Goal: Transaction & Acquisition: Purchase product/service

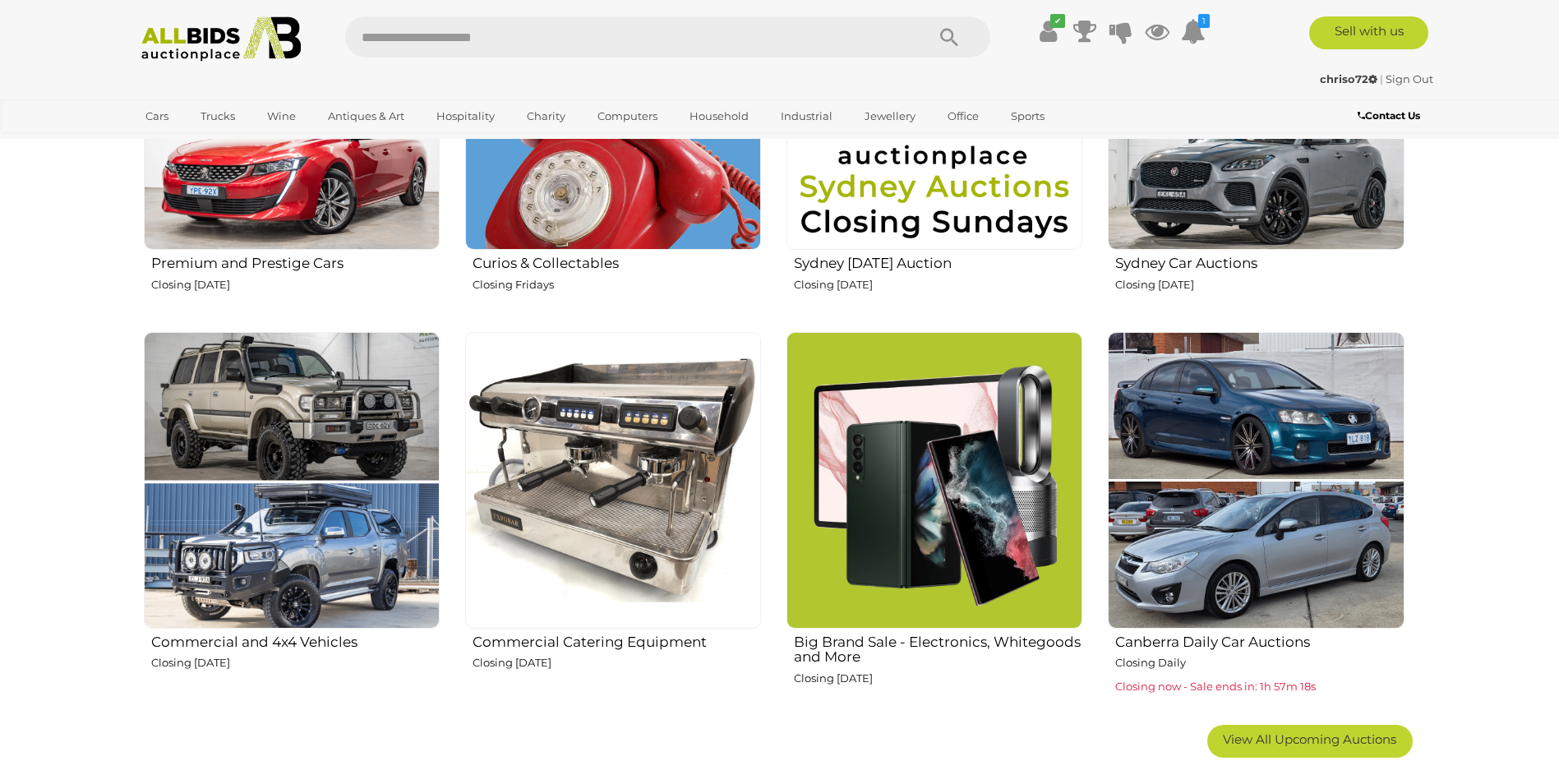
scroll to position [822, 0]
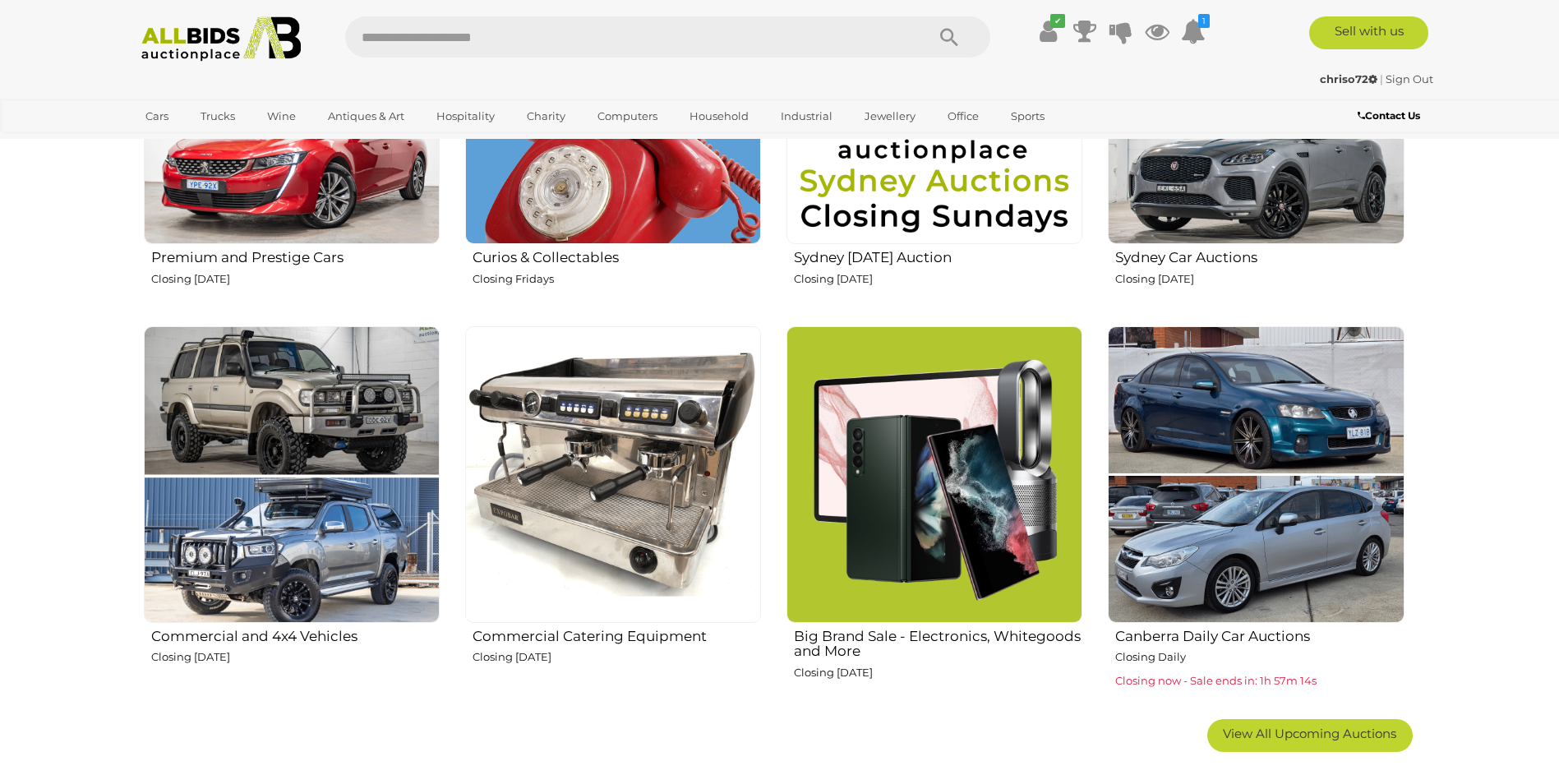
click at [936, 561] on img at bounding box center [934, 474] width 296 height 295
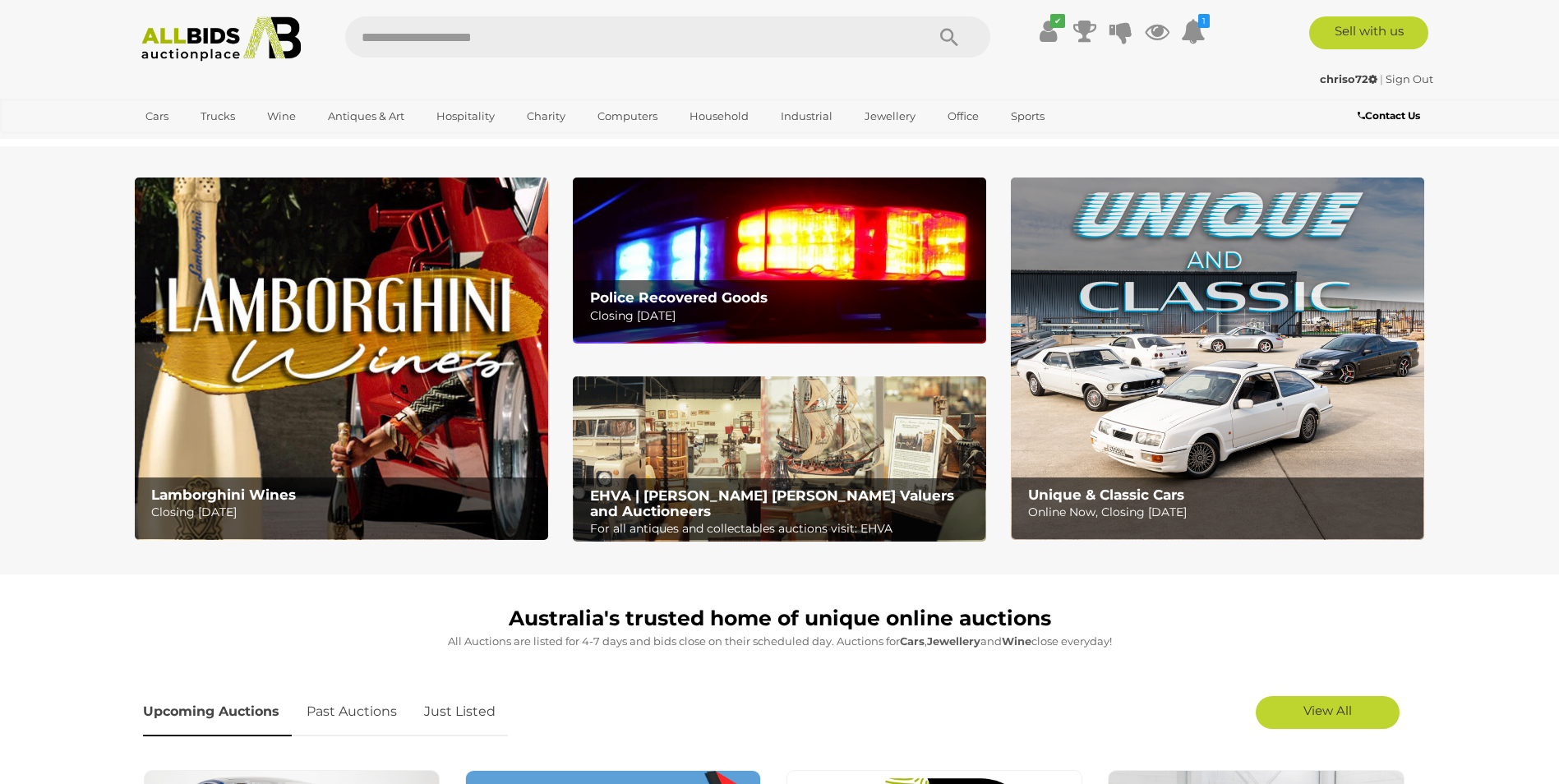
click at [722, 295] on b "Police Recovered Goods" at bounding box center [679, 297] width 178 height 16
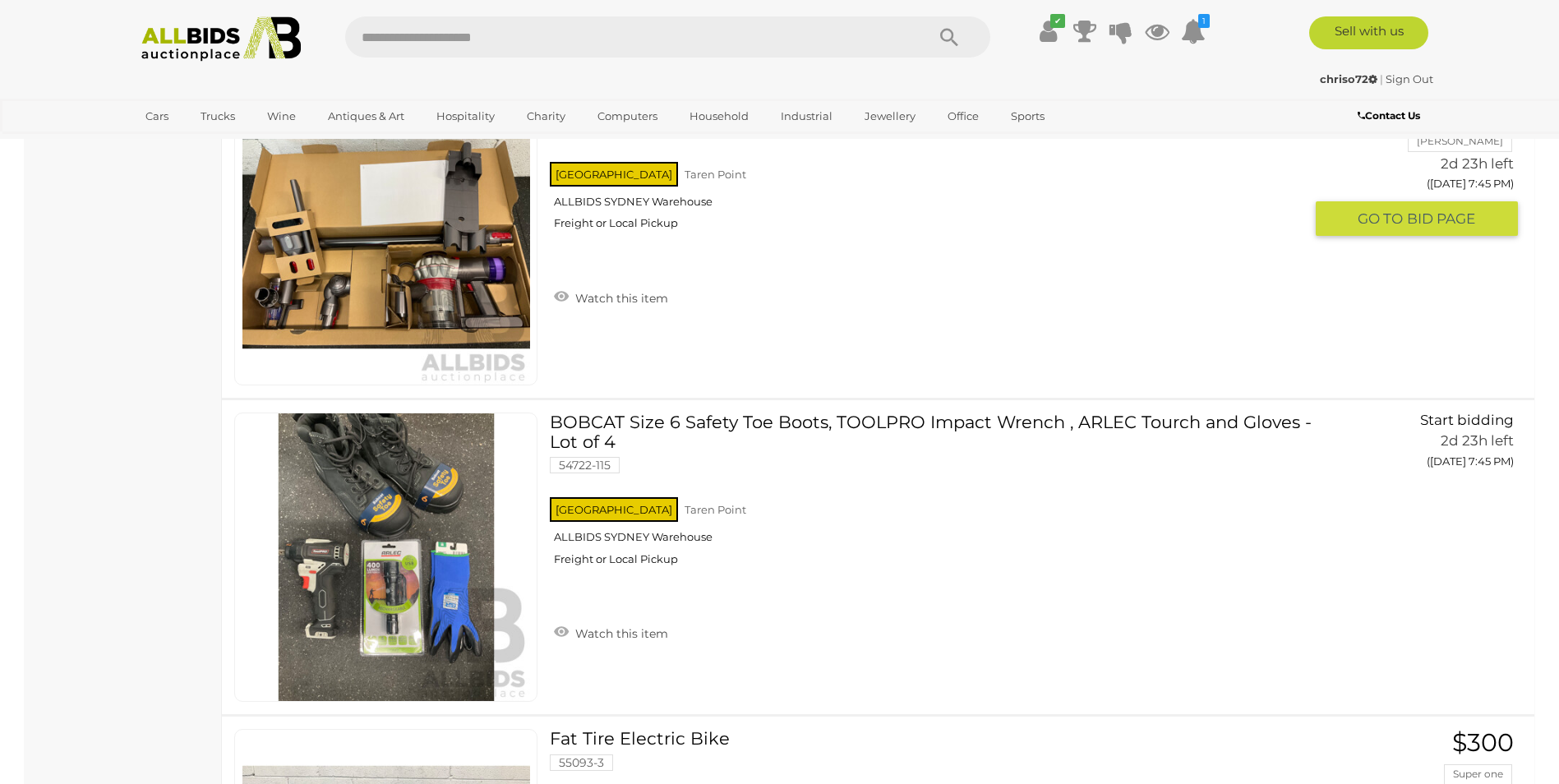
scroll to position [4089, 0]
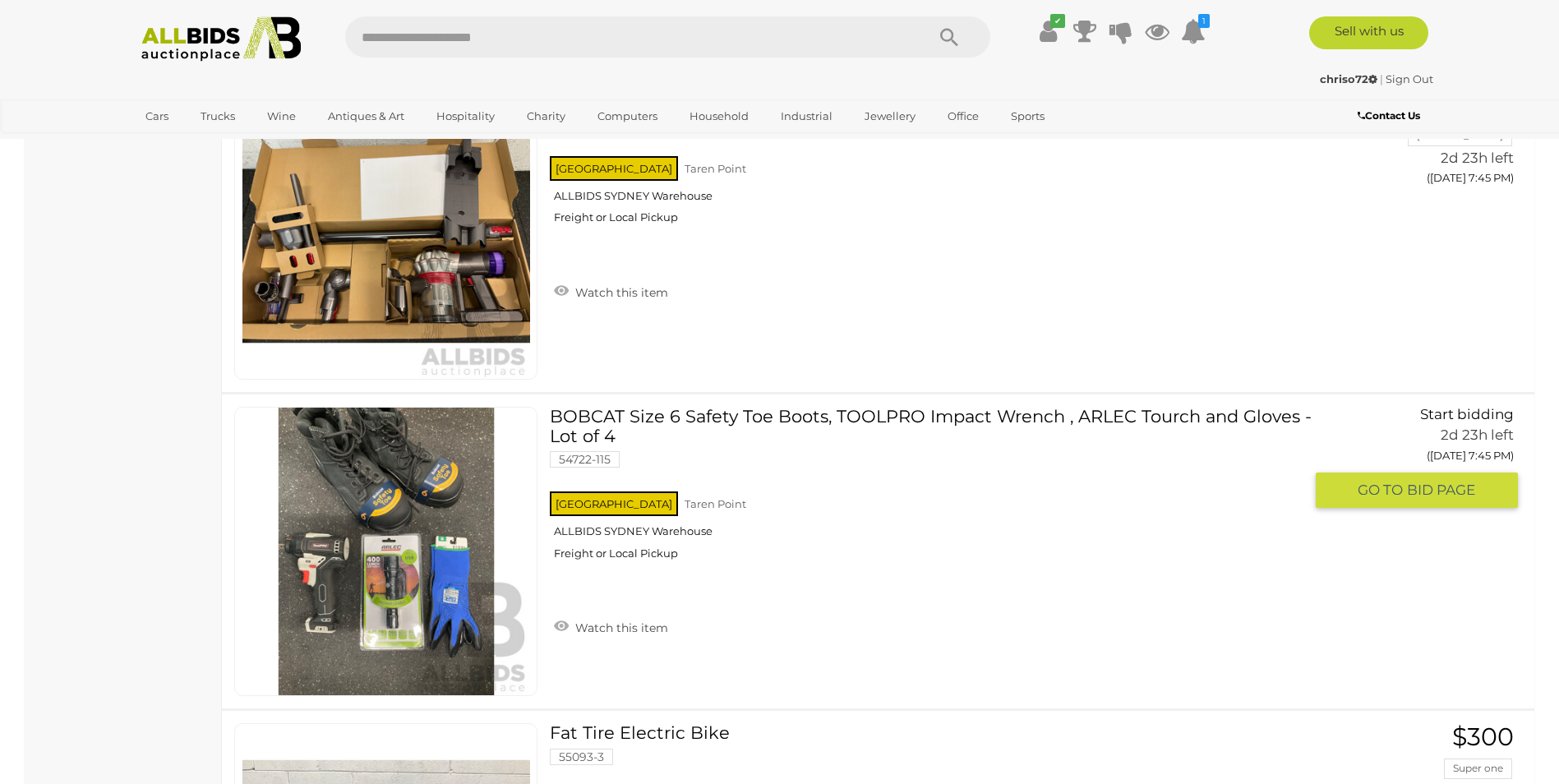
click at [409, 484] on link at bounding box center [385, 551] width 303 height 290
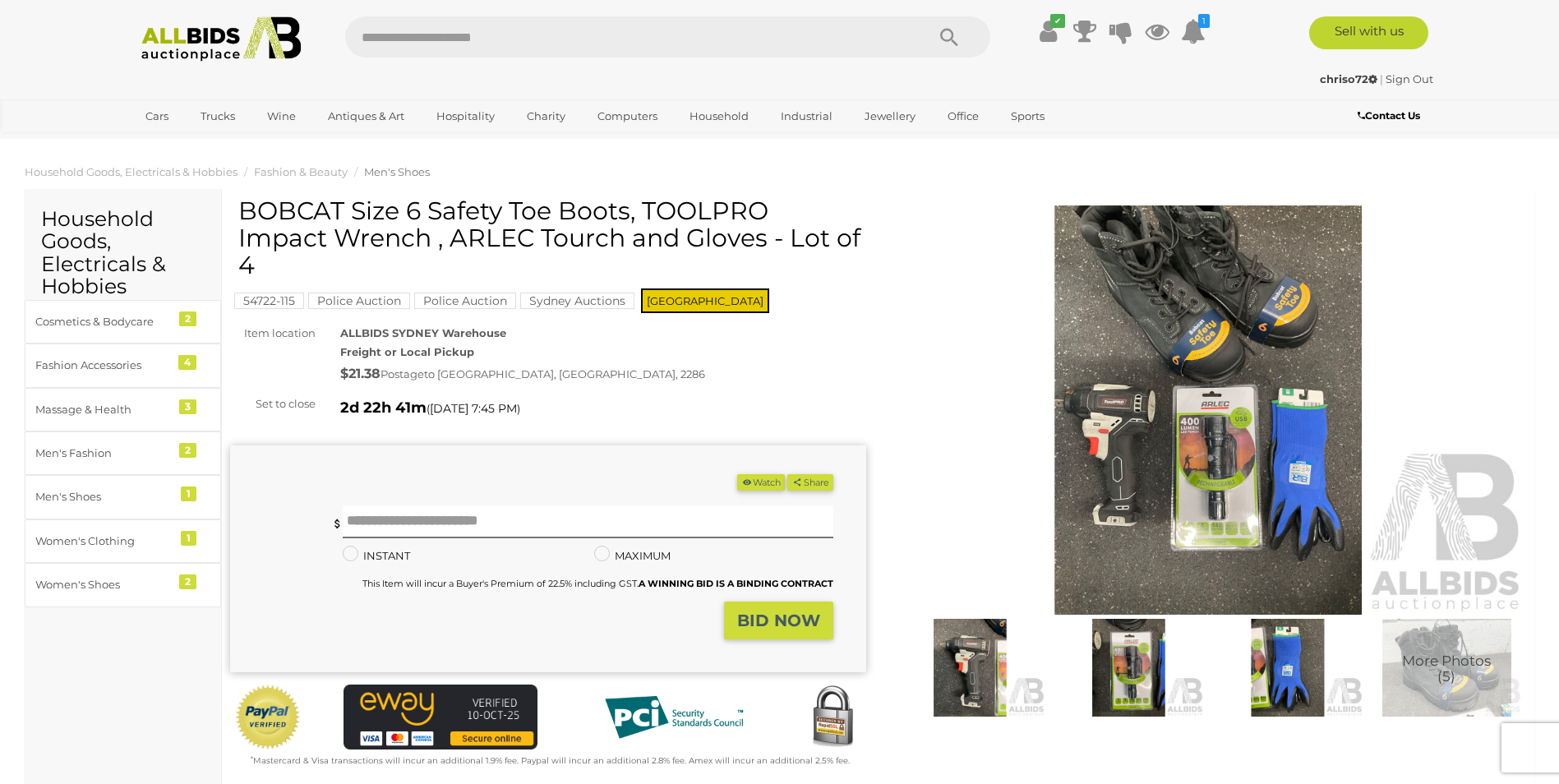
click at [1226, 354] on img at bounding box center [1209, 410] width 636 height 410
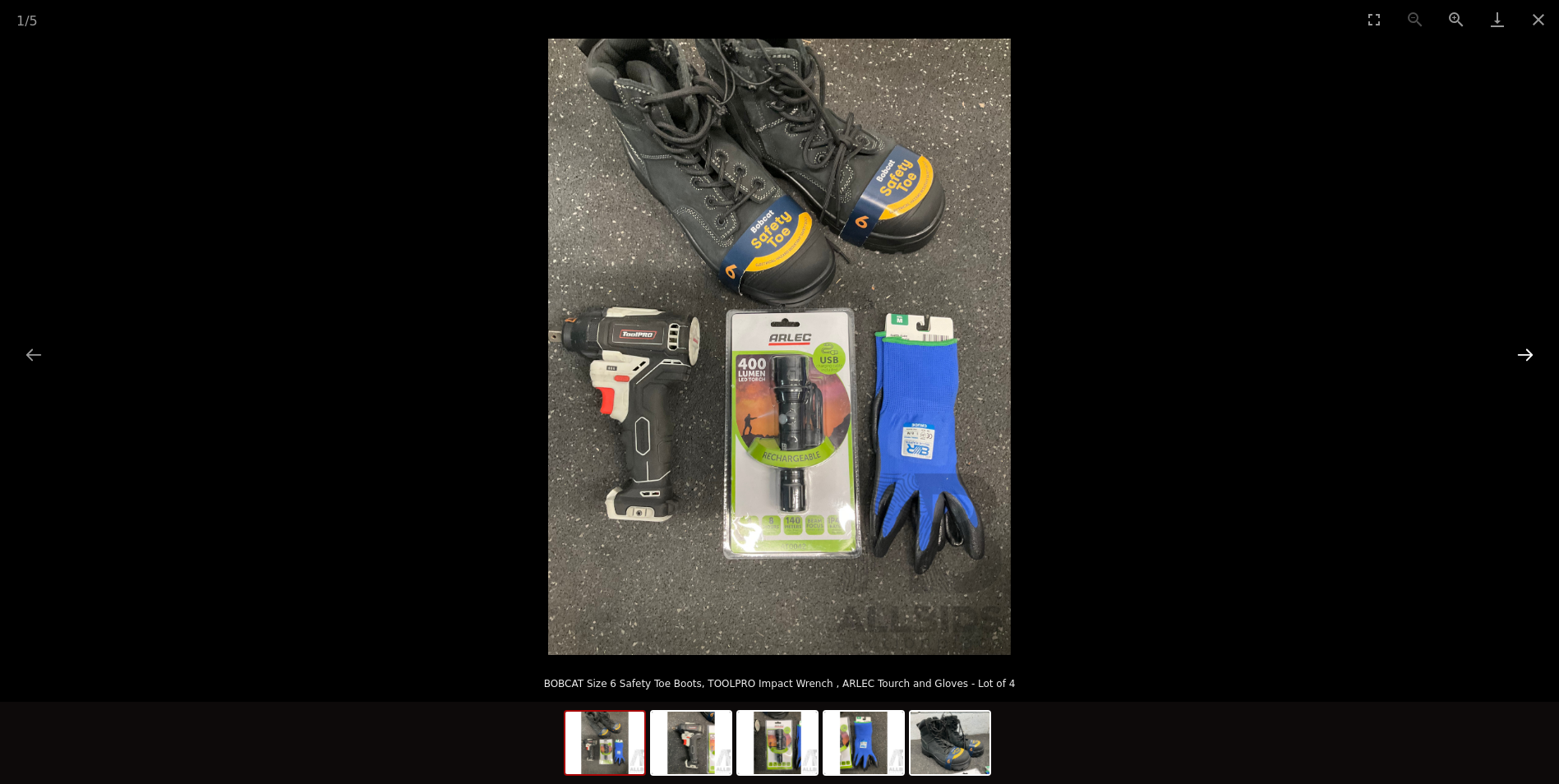
click at [1521, 355] on button "Next slide" at bounding box center [1525, 354] width 34 height 32
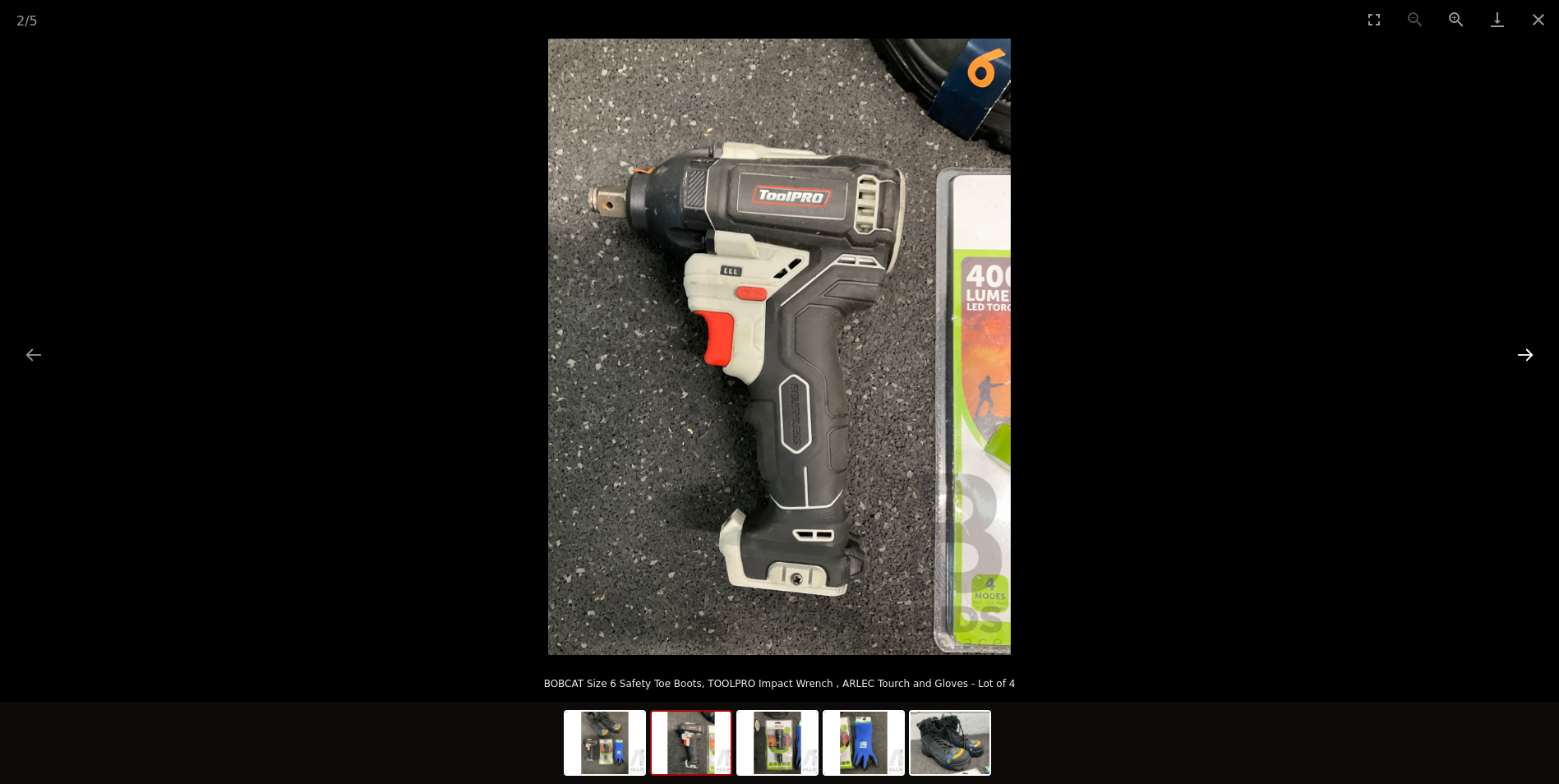
click at [1521, 355] on button "Next slide" at bounding box center [1525, 354] width 34 height 32
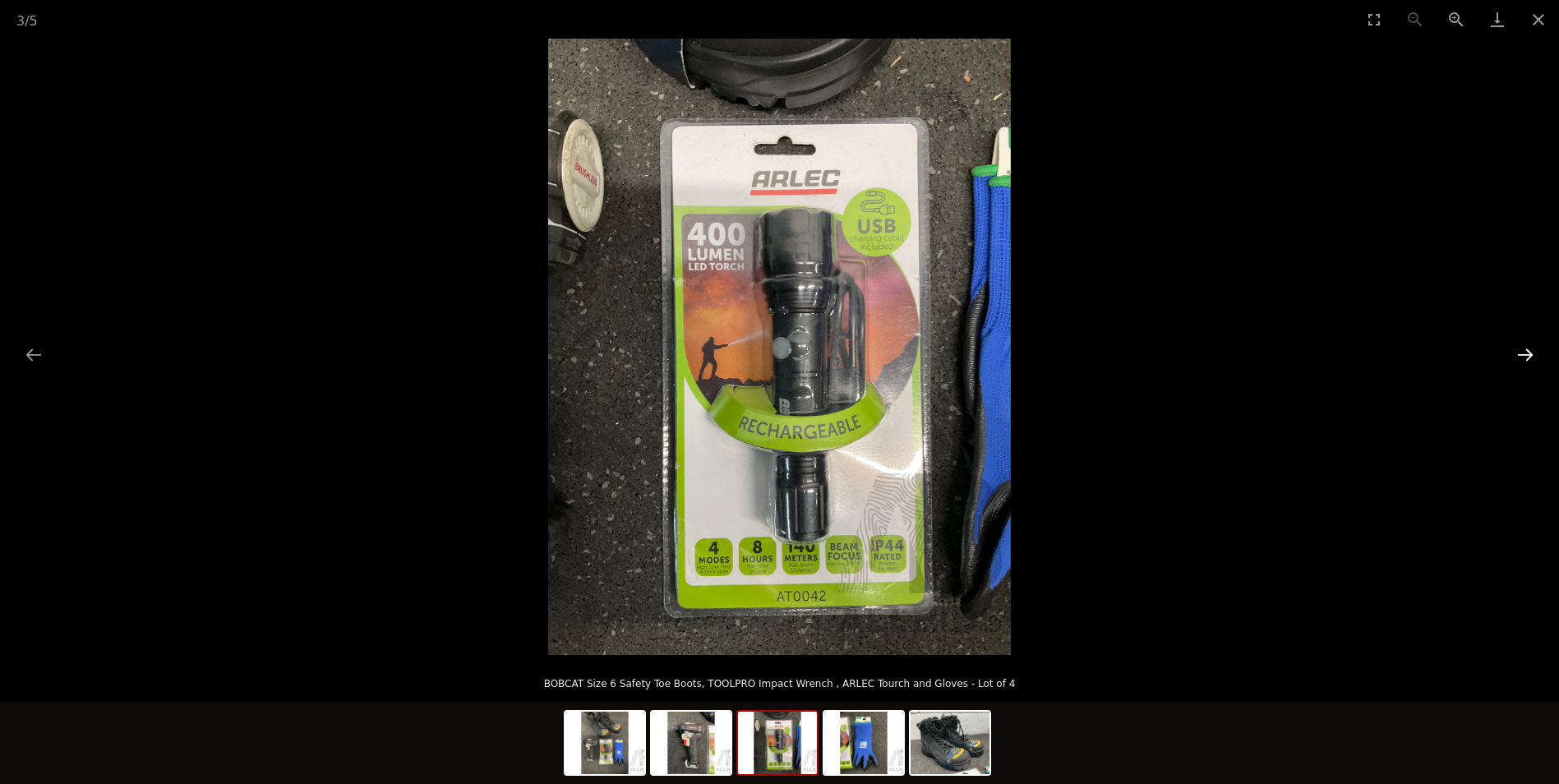
click at [1521, 355] on button "Next slide" at bounding box center [1525, 354] width 34 height 32
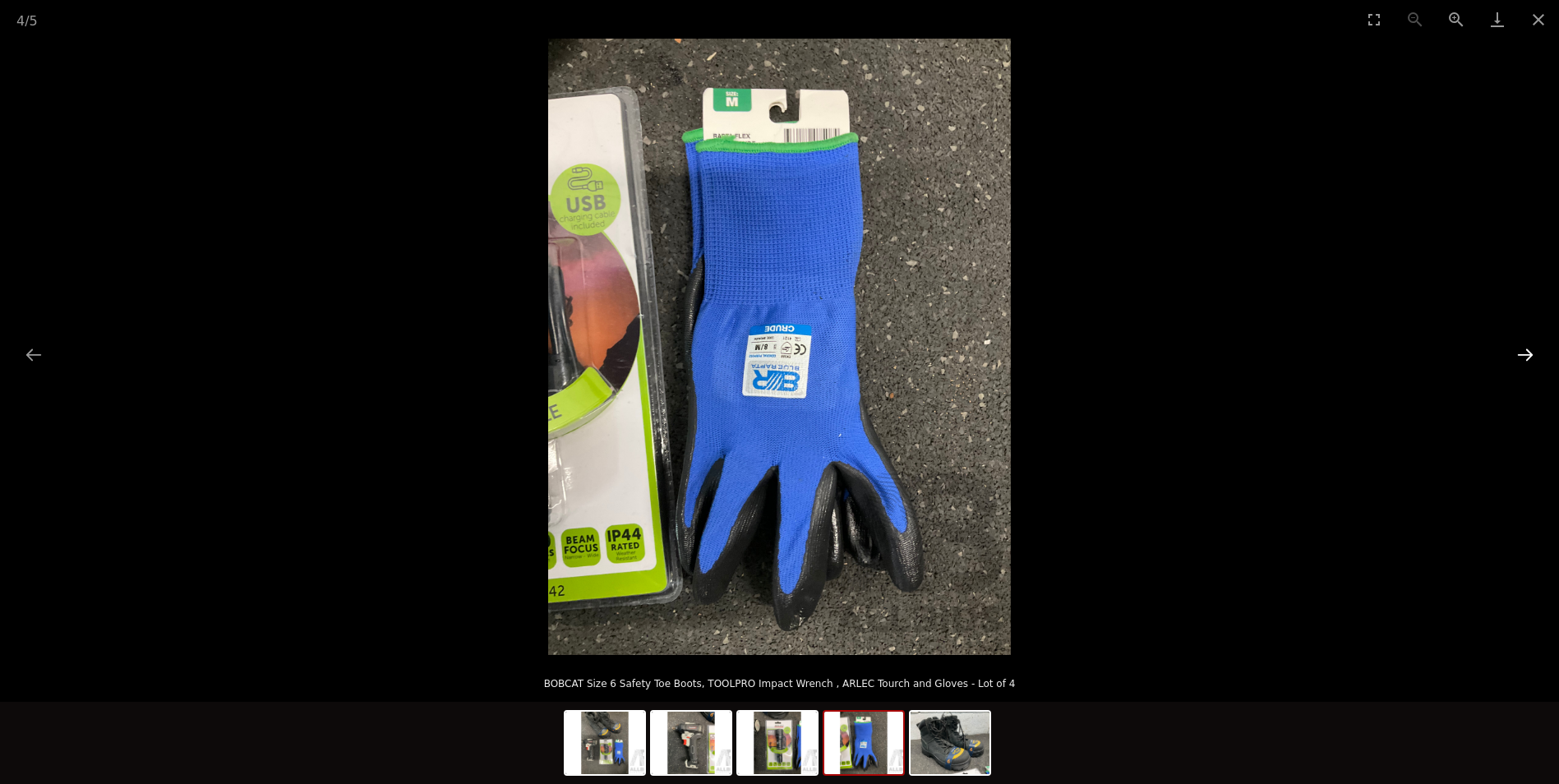
click at [1521, 355] on button "Next slide" at bounding box center [1525, 354] width 34 height 32
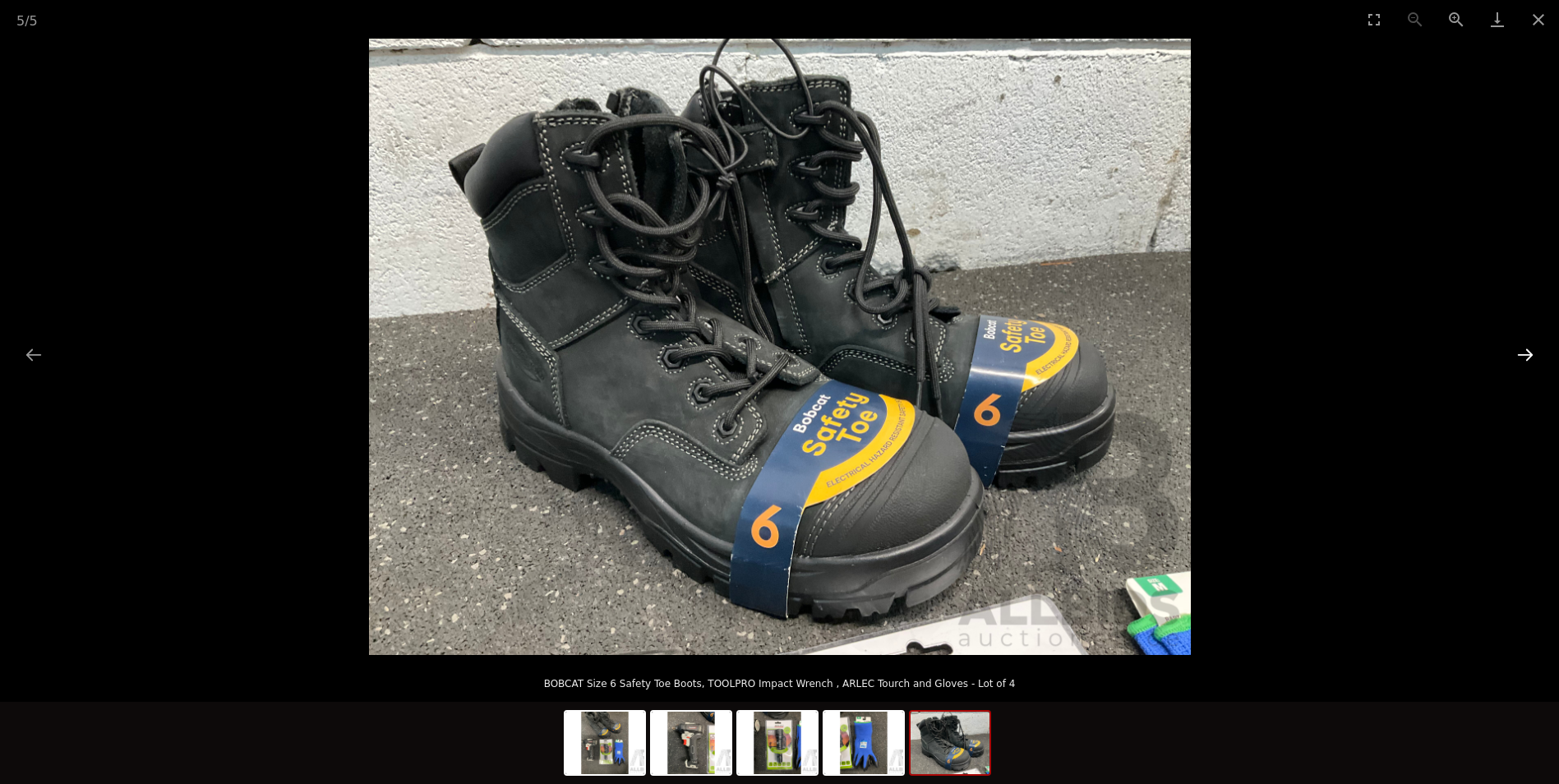
click at [1521, 355] on button "Next slide" at bounding box center [1525, 354] width 34 height 32
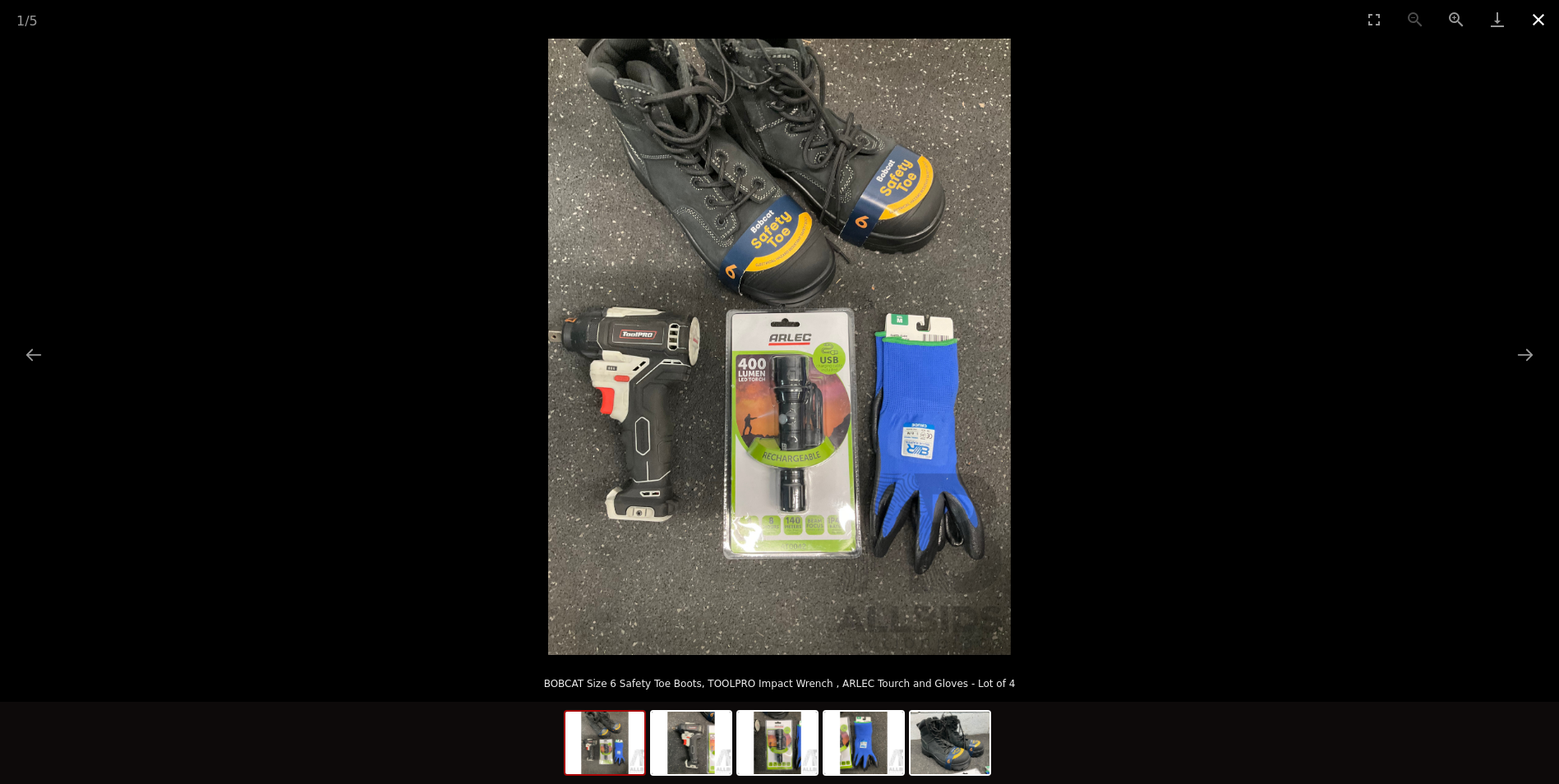
click at [1533, 13] on button "Close gallery" at bounding box center [1538, 19] width 41 height 38
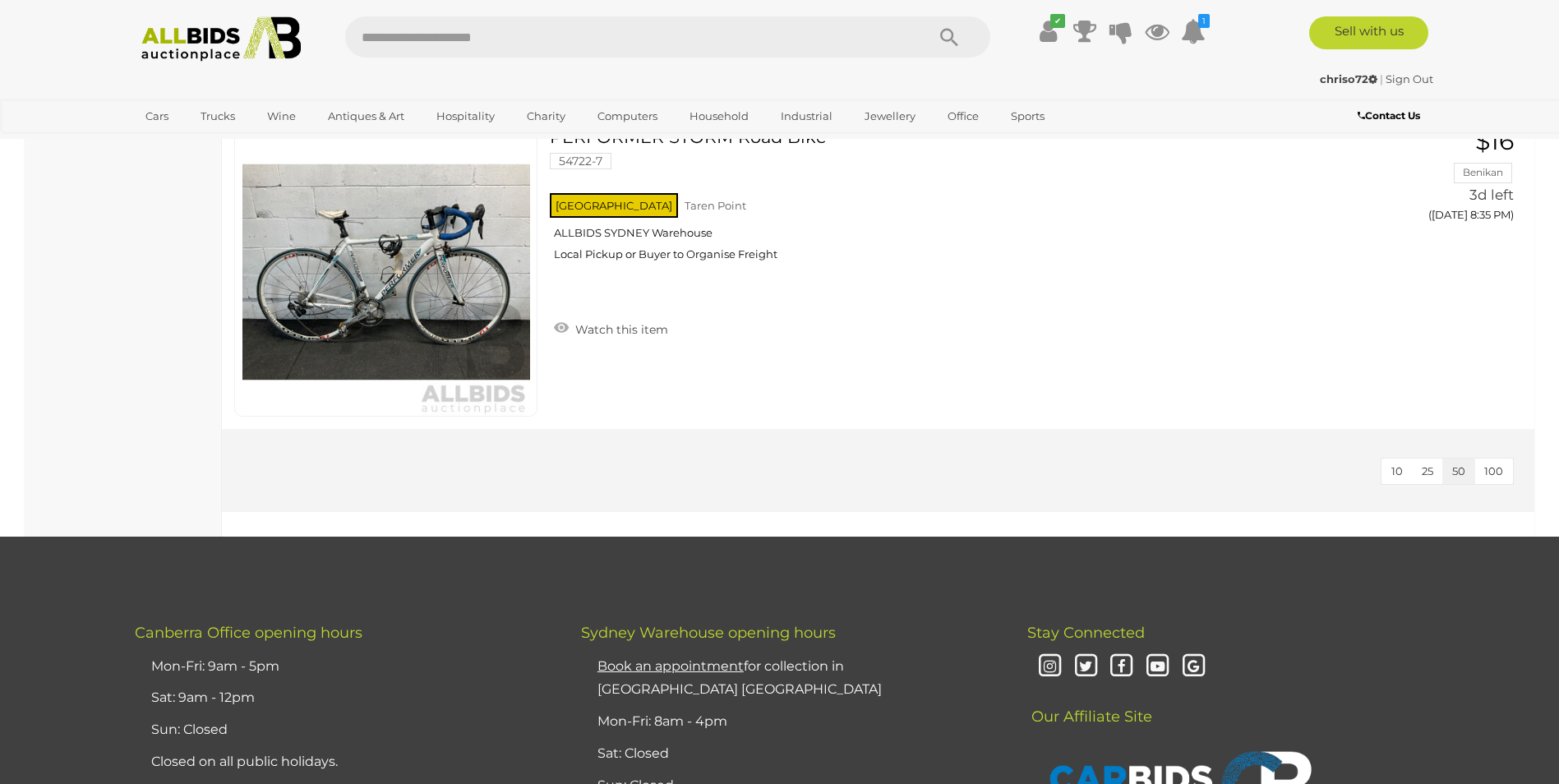
scroll to position [6654, 0]
